Goal: Contribute content: Add original content to the website for others to see

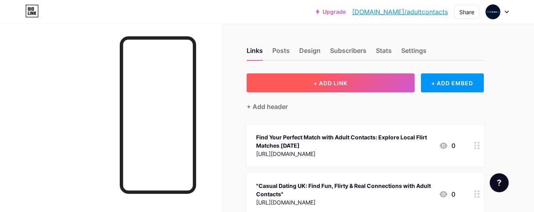
click at [342, 84] on span "+ ADD LINK" at bounding box center [330, 83] width 34 height 7
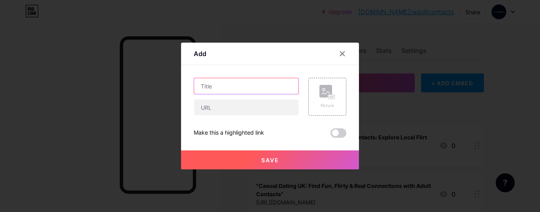
click at [246, 84] on input "text" at bounding box center [246, 86] width 104 height 16
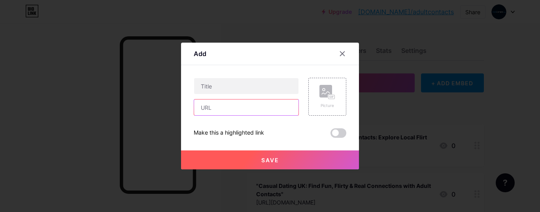
click at [240, 106] on input "text" at bounding box center [246, 108] width 104 height 16
paste input "[URL][DOMAIN_NAME]"
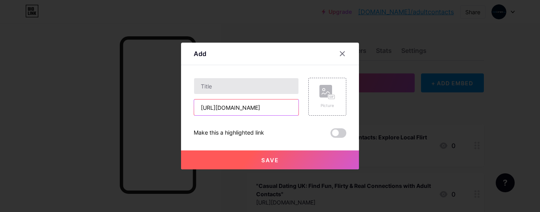
type input "[URL][DOMAIN_NAME]"
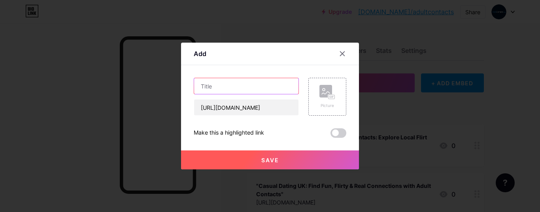
scroll to position [0, 0]
click at [225, 80] on input "text" at bounding box center [246, 86] width 104 height 16
paste input "Local Girls Dating in the [GEOGRAPHIC_DATA] – Find Fun, Flirty & Genuine Connec…"
type input "Local Girls Dating in the [GEOGRAPHIC_DATA] – Find Fun, Flirty & Genuine Connec…"
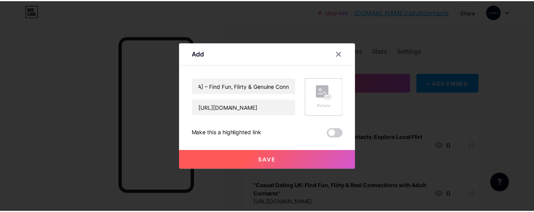
scroll to position [0, 0]
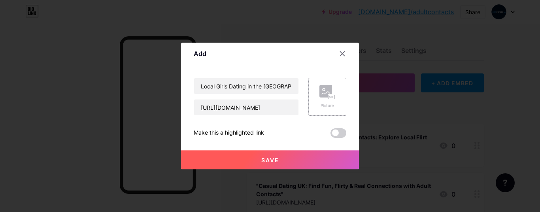
click at [327, 96] on rect at bounding box center [325, 91] width 13 height 13
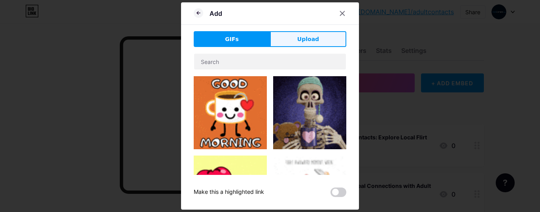
click at [302, 38] on span "Upload" at bounding box center [308, 39] width 22 height 8
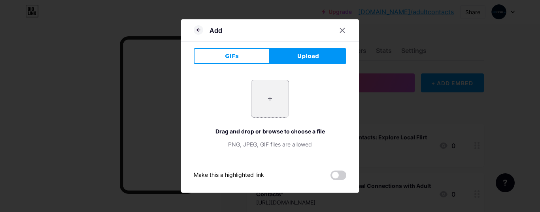
click at [271, 103] on input "file" at bounding box center [269, 98] width 37 height 37
type input "C:\fakepath\young-couple-together-surfing-net.jpg"
click at [341, 30] on icon at bounding box center [342, 30] width 6 height 6
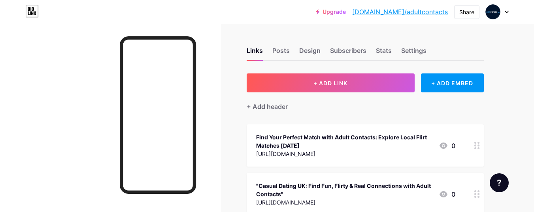
click at [423, 9] on link "[DOMAIN_NAME]/adultcontacts" at bounding box center [400, 11] width 96 height 9
